Goal: Information Seeking & Learning: Learn about a topic

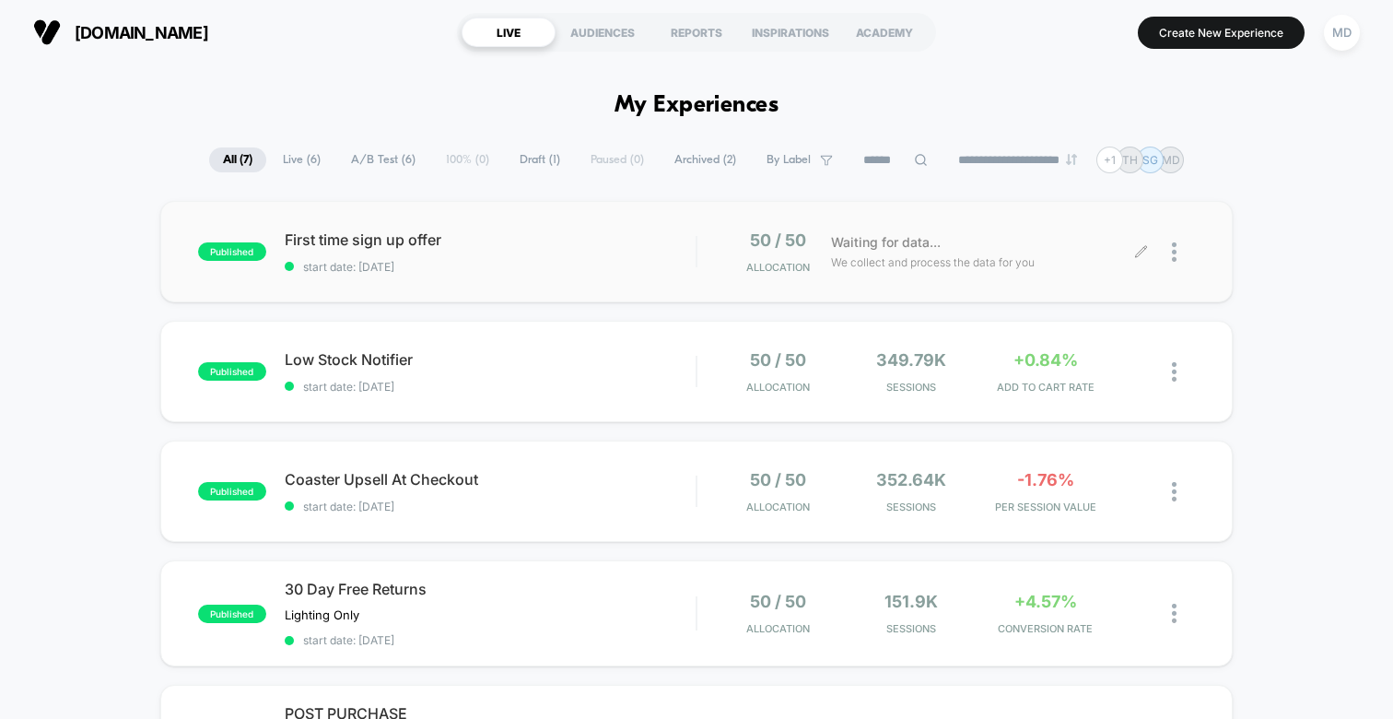
click at [890, 262] on span "We collect and process the data for you" at bounding box center [933, 262] width 204 height 18
